Goal: Task Accomplishment & Management: Manage account settings

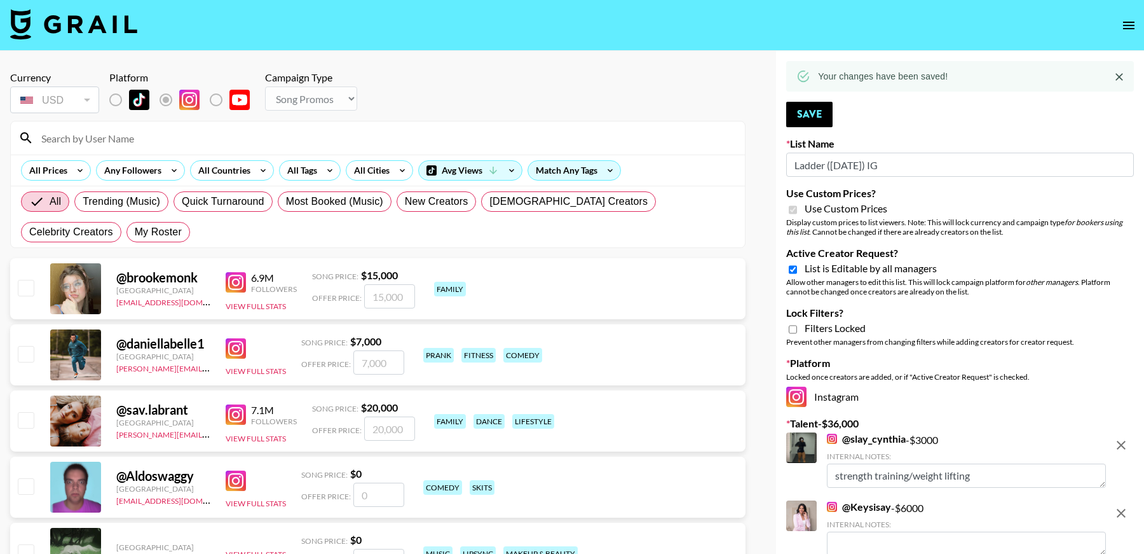
select select "Song"
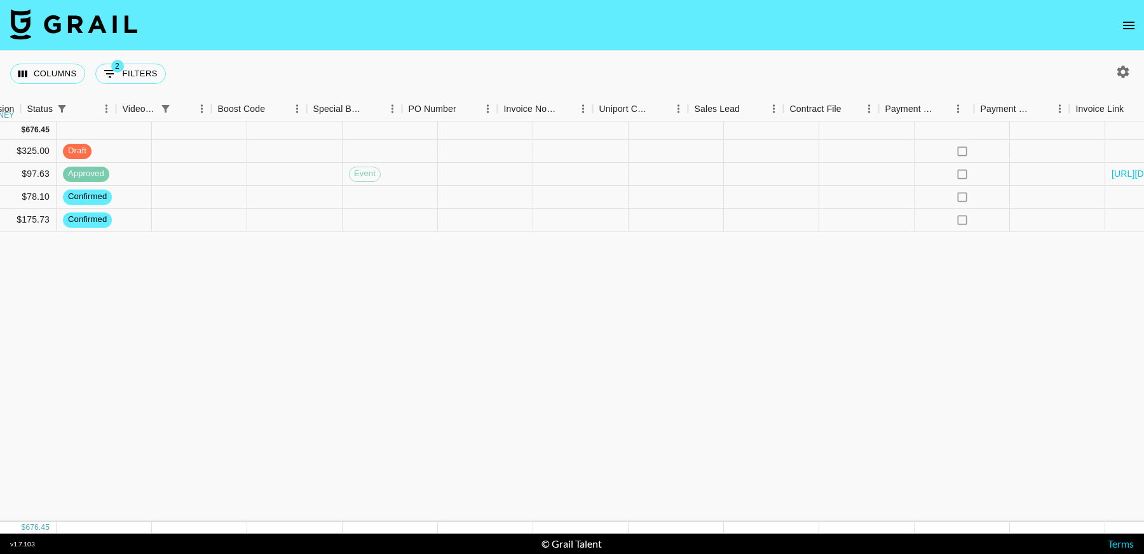
scroll to position [0, 1208]
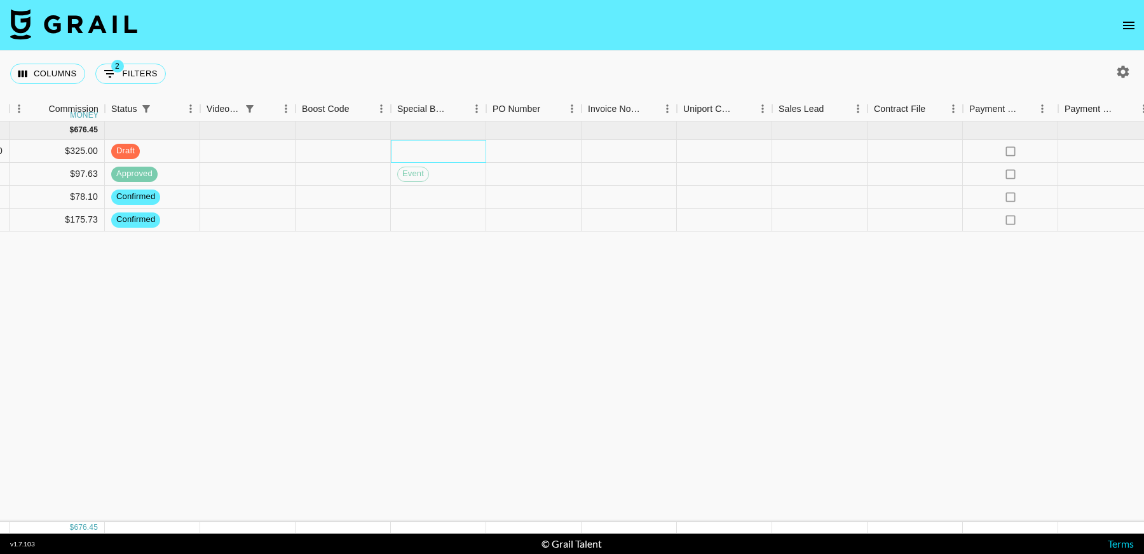
click at [437, 143] on div at bounding box center [438, 151] width 95 height 23
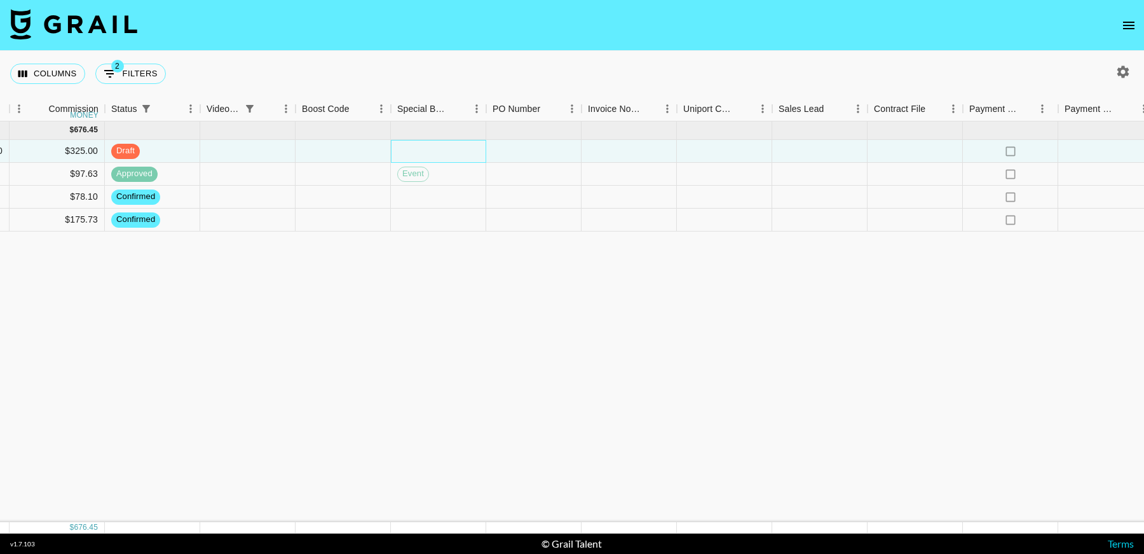
click at [437, 143] on div at bounding box center [438, 151] width 95 height 23
click at [417, 212] on li "event" at bounding box center [438, 207] width 181 height 23
type input "event"
click at [641, 347] on div "[DATE] ( 4 ) $ 6,100.00 $ 676.45 recKiNAO9YL3tKzHh anaisha.torres [EMAIL_ADDRES…" at bounding box center [46, 321] width 2508 height 400
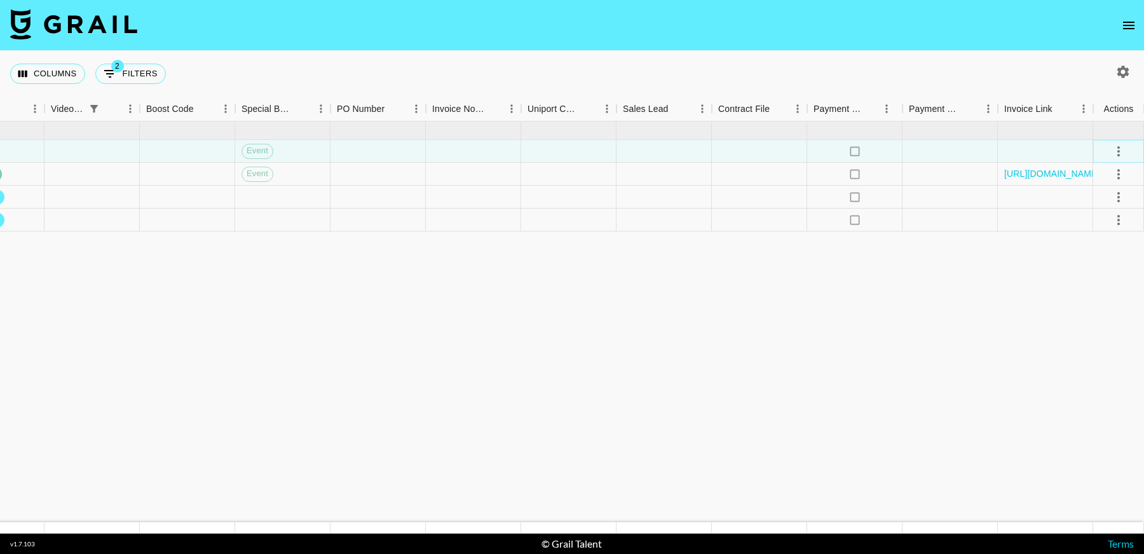
click at [1119, 146] on icon "select merge strategy" at bounding box center [1118, 151] width 15 height 15
click at [1100, 276] on div "Approve" at bounding box center [1091, 269] width 39 height 15
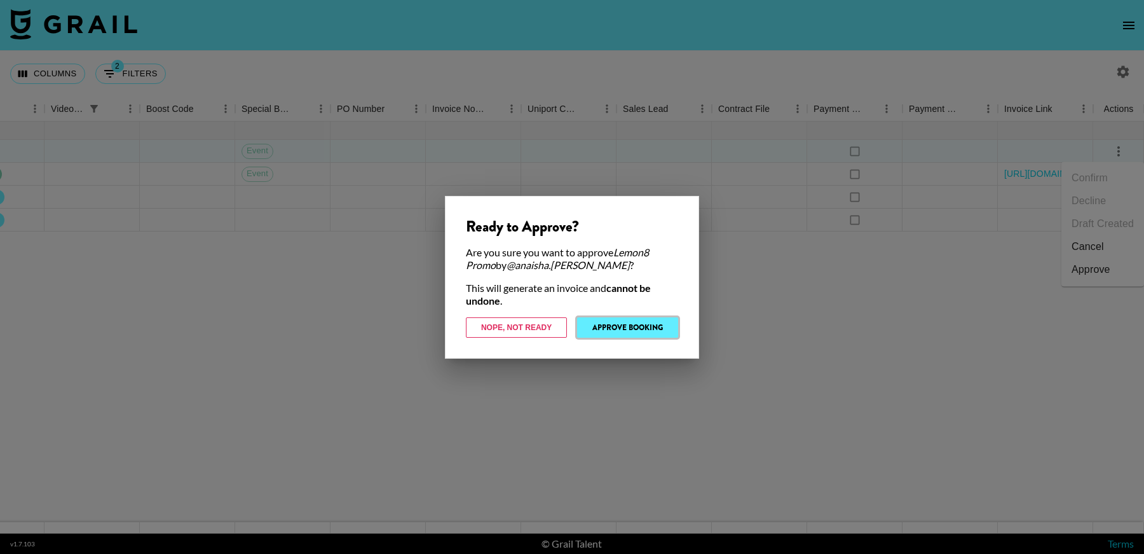
click at [638, 322] on button "Approve Booking" at bounding box center [627, 327] width 101 height 20
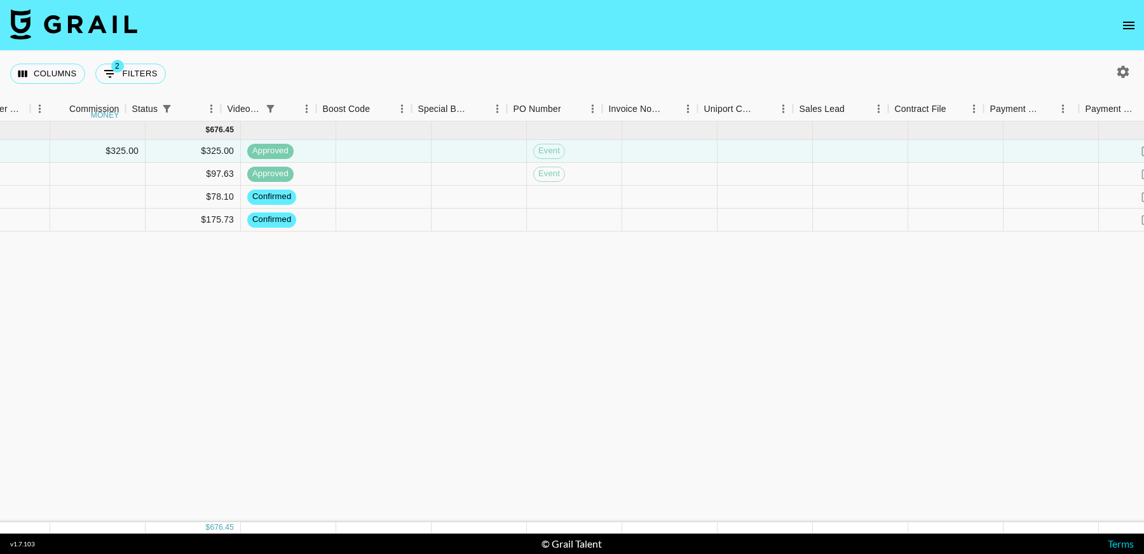
scroll to position [0, 1032]
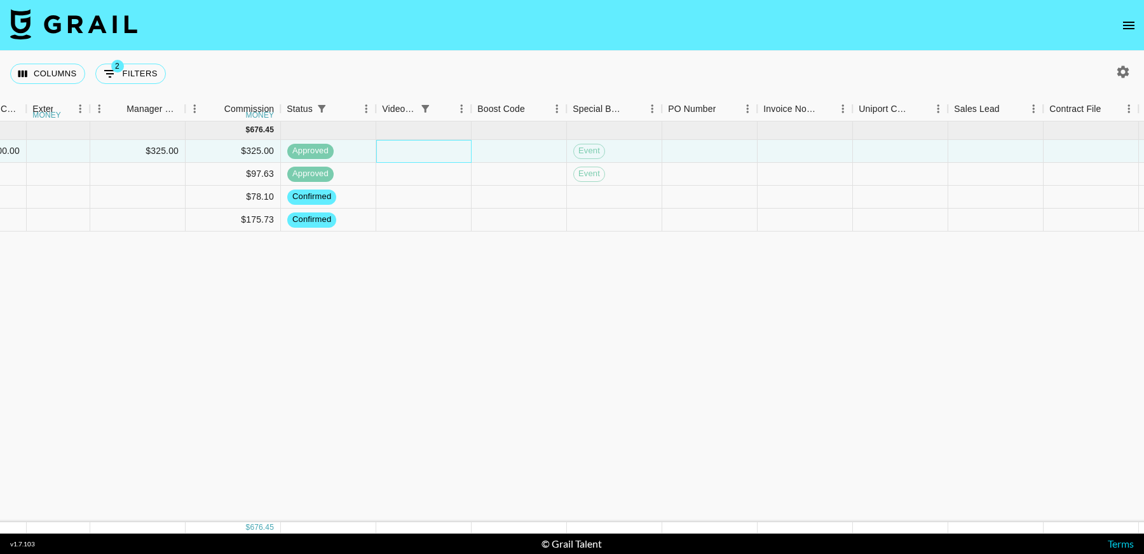
click at [417, 144] on div at bounding box center [423, 151] width 95 height 23
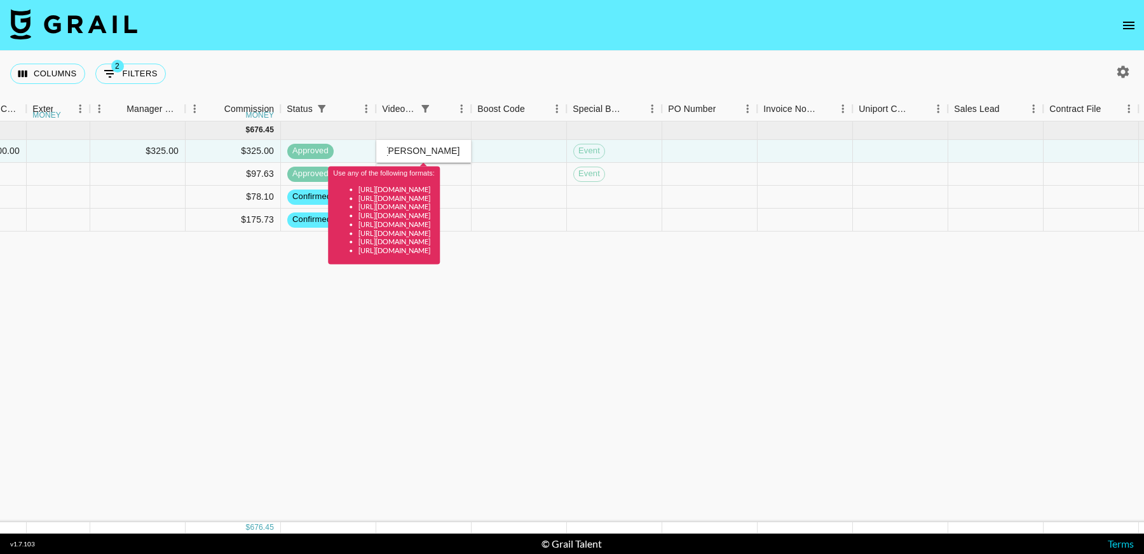
click at [515, 284] on div "[DATE] ( 4 ) $ 6,100.00 $ 676.45 recKiNAO9YL3tKzHh anaisha.torres [EMAIL_ADDRES…" at bounding box center [222, 321] width 2508 height 400
click at [424, 151] on input "[DOMAIN_NAME][URL][DOMAIN_NAME][PERSON_NAME]" at bounding box center [423, 151] width 93 height 10
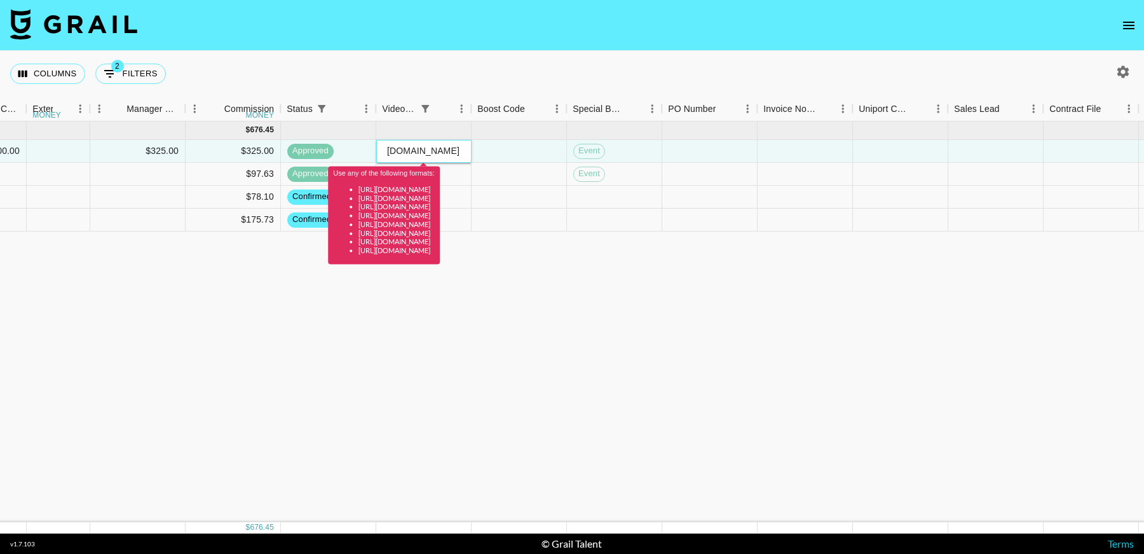
paste input "[URL][DOMAIN_NAME][DOMAIN_NAME][PERSON_NAME]"
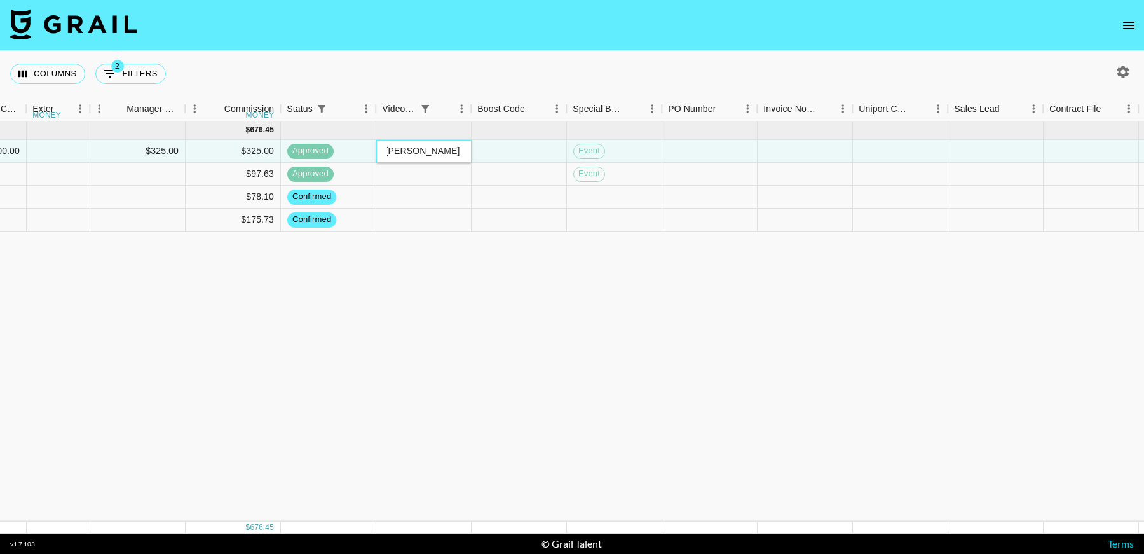
type input "[URL][DOMAIN_NAME][DOMAIN_NAME][PERSON_NAME]"
click at [519, 366] on div "[DATE] ( 4 ) $ 6,100.00 $ 676.45 recKiNAO9YL3tKzHh anaisha.torres [EMAIL_ADDRES…" at bounding box center [222, 321] width 2508 height 400
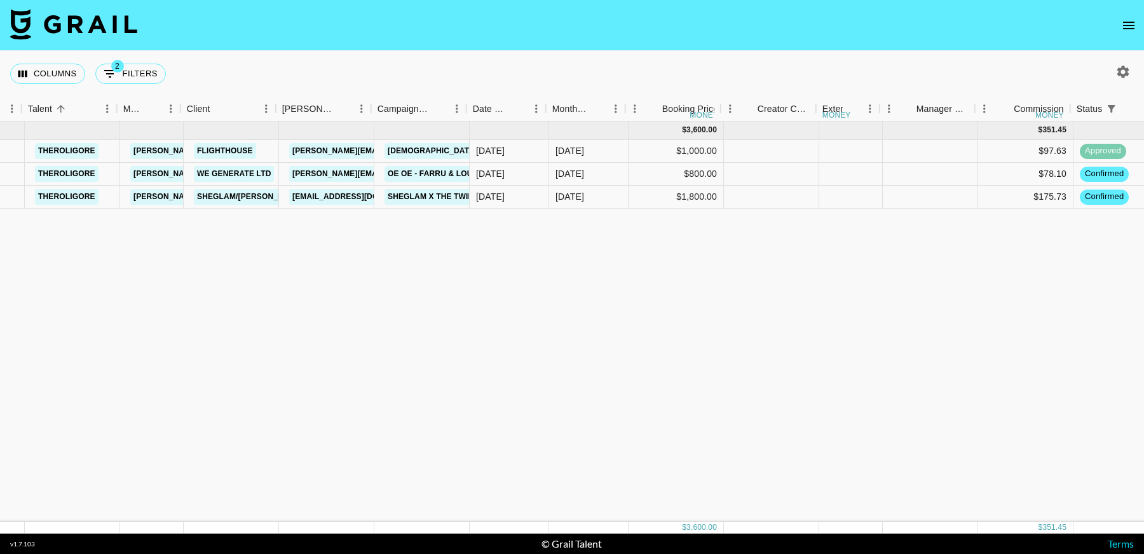
scroll to position [0, 296]
